Goal: Information Seeking & Learning: Learn about a topic

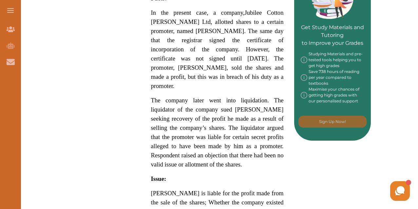
scroll to position [331, 0]
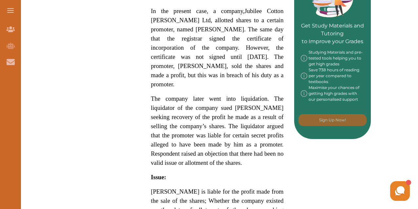
drag, startPoint x: 175, startPoint y: 14, endPoint x: 247, endPoint y: 30, distance: 73.1
click at [247, 30] on p "In the present case, a company, Jubilee Cotton [PERSON_NAME] Ltd, allotted shar…" at bounding box center [217, 48] width 133 height 83
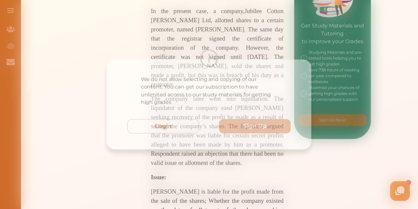
click at [174, 142] on div "We do not allow selecting and copying of our content. You can get our subscript…" at bounding box center [209, 105] width 209 height 92
click at [279, 28] on div "We do not allow selecting and copying of our content. You can get our subscript…" at bounding box center [209, 104] width 418 height 209
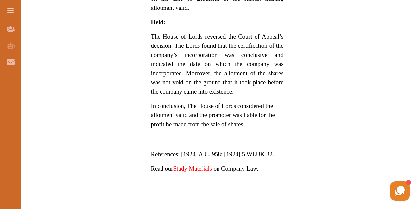
scroll to position [543, 0]
drag, startPoint x: 174, startPoint y: 15, endPoint x: 202, endPoint y: 156, distance: 143.4
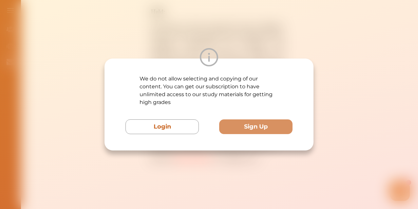
scroll to position [554, 0]
click at [202, 156] on div "We do not allow selecting and copying of our content. You can get our subscript…" at bounding box center [209, 104] width 418 height 209
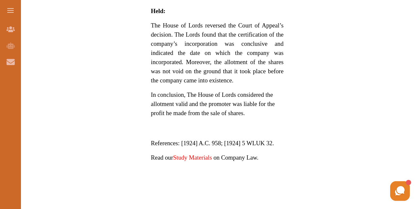
click at [202, 181] on p at bounding box center [217, 185] width 133 height 8
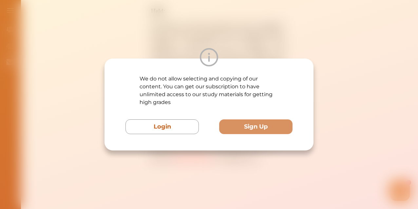
click at [202, 156] on div "We do not allow selecting and copying of our content. You can get our subscript…" at bounding box center [209, 104] width 418 height 209
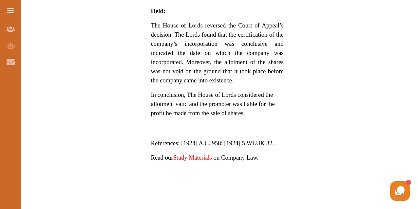
click at [202, 181] on p at bounding box center [217, 185] width 133 height 8
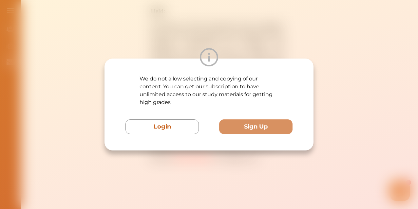
click at [202, 156] on div "We do not allow selecting and copying of our content. You can get our subscript…" at bounding box center [209, 104] width 418 height 209
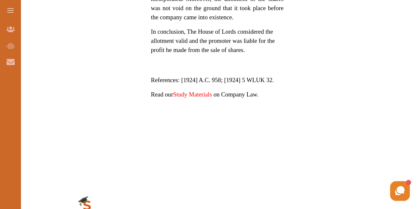
scroll to position [617, 0]
